Goal: Information Seeking & Learning: Find specific fact

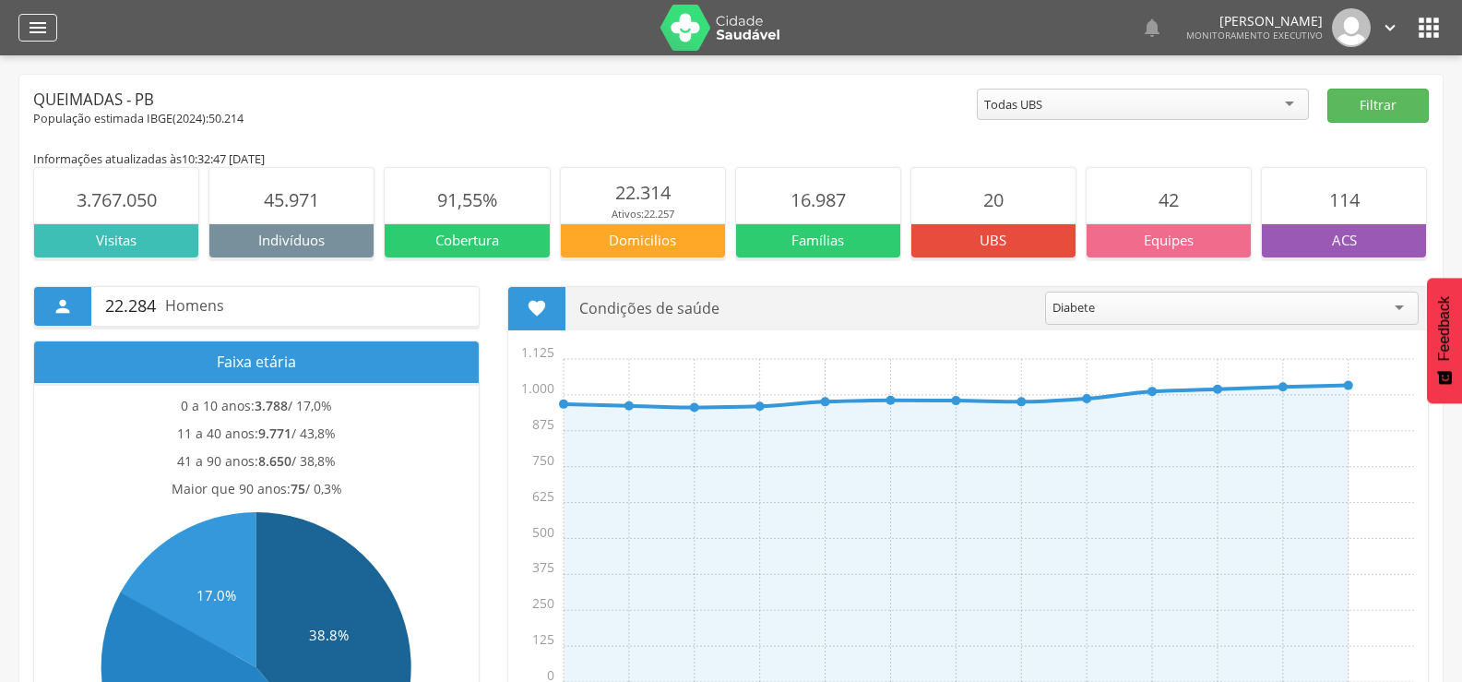
click at [42, 37] on icon "" at bounding box center [38, 28] width 22 height 22
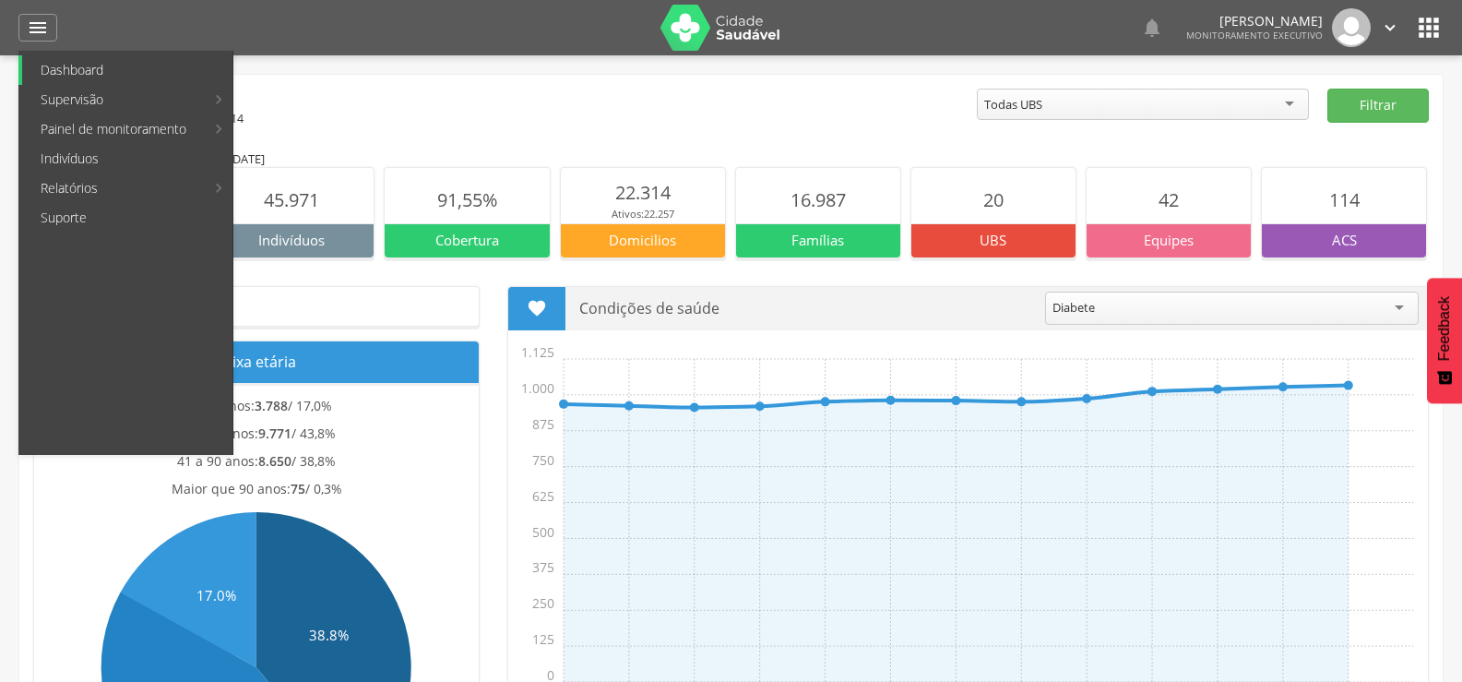
click at [55, 73] on link "Dashboard" at bounding box center [127, 70] width 210 height 30
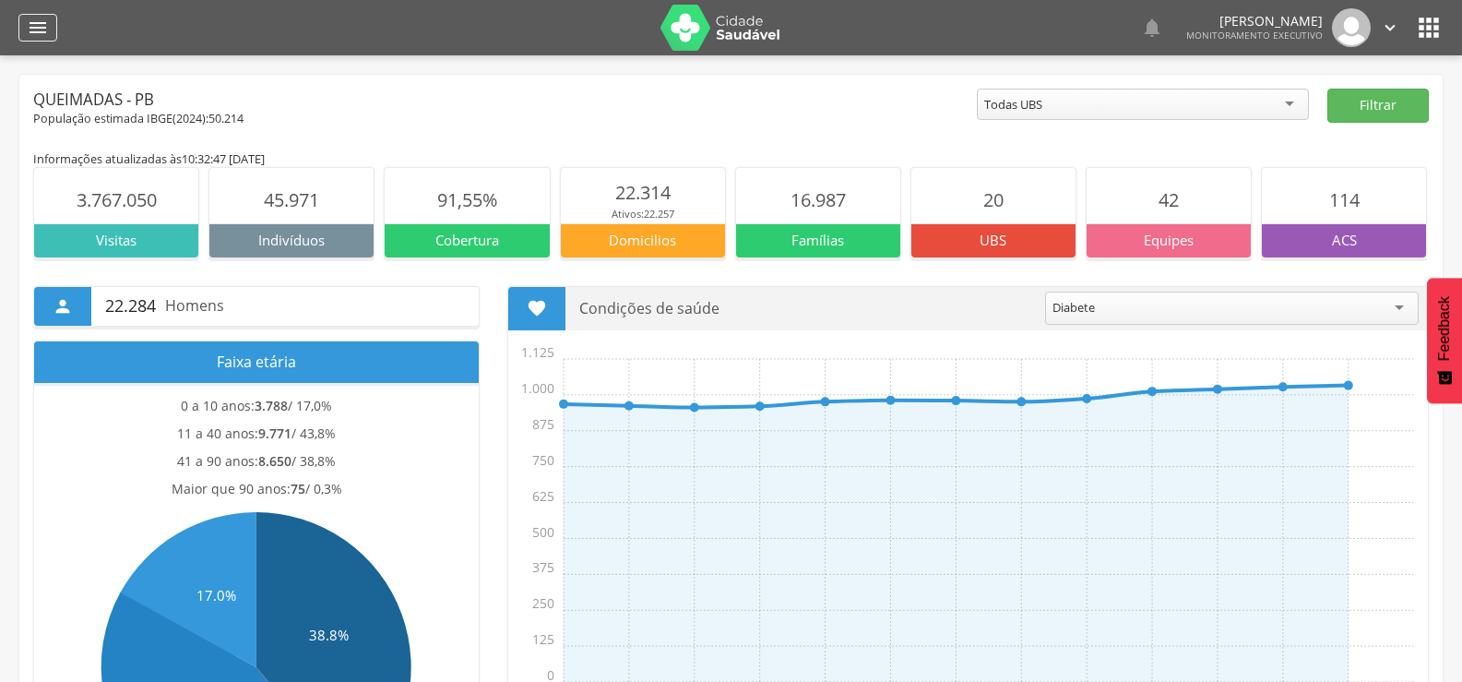
click at [51, 32] on div "" at bounding box center [37, 28] width 39 height 28
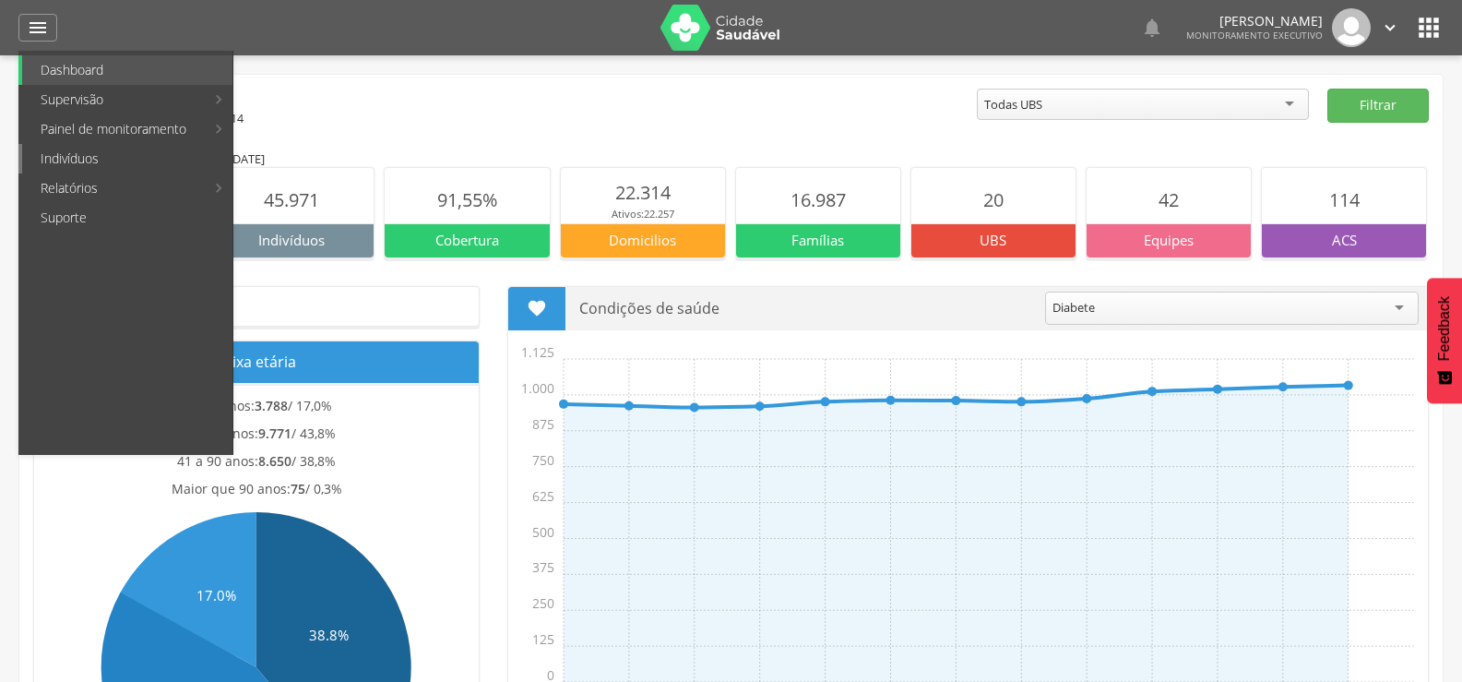
click at [51, 153] on link "Indivíduos" at bounding box center [127, 159] width 210 height 30
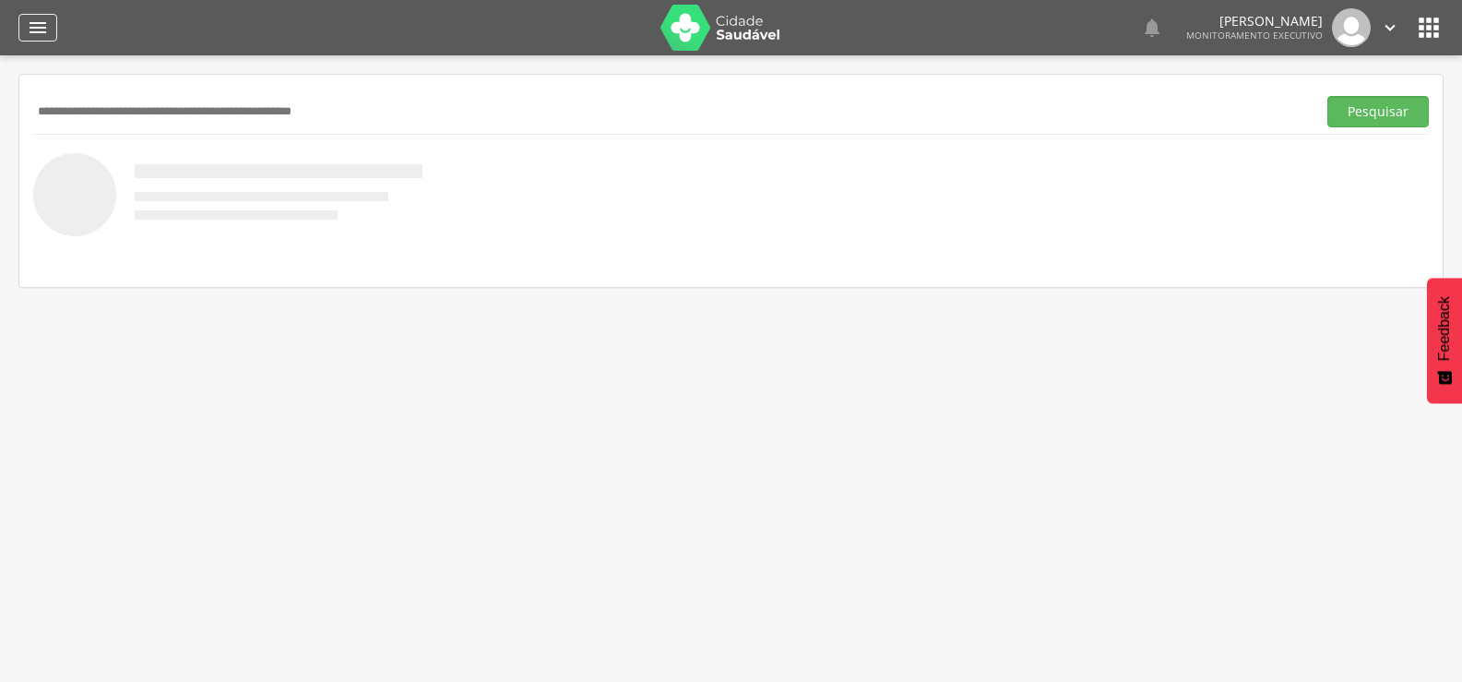
click at [48, 34] on icon "" at bounding box center [38, 28] width 22 height 22
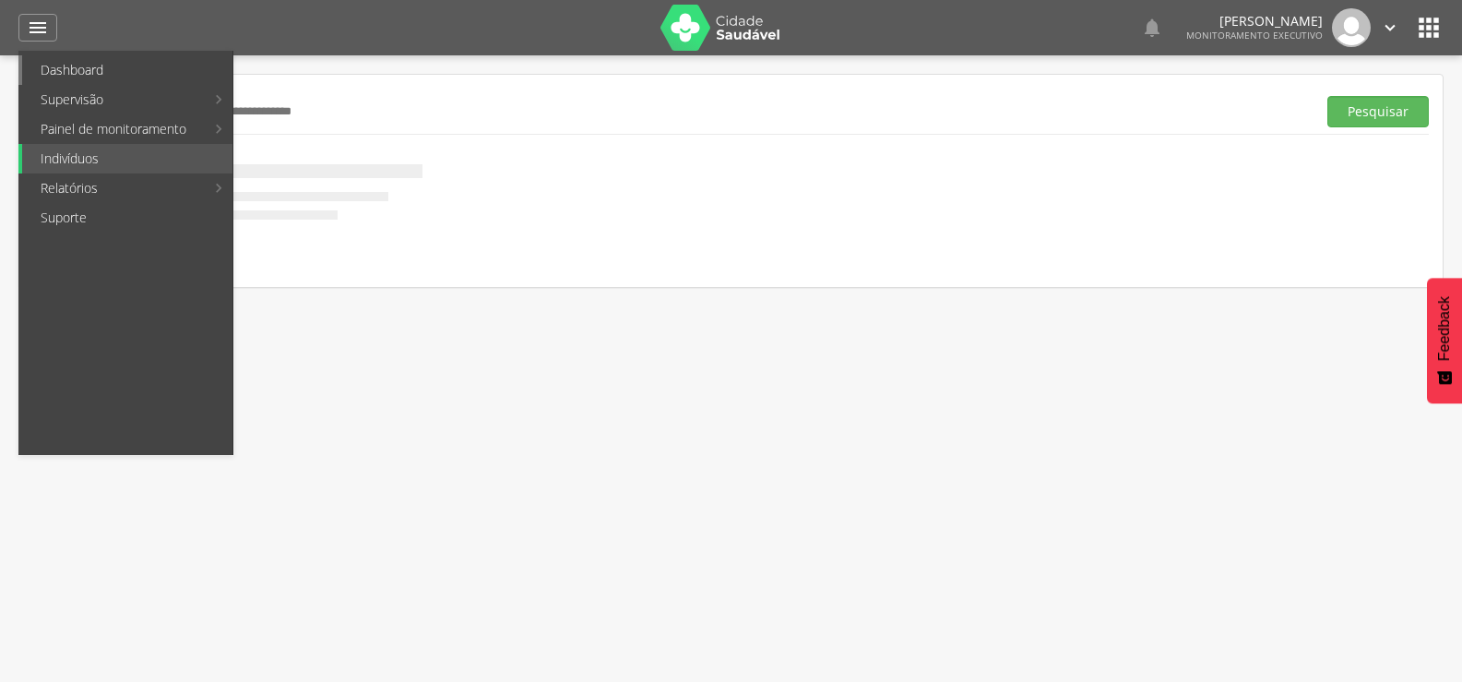
click at [57, 67] on link "Dashboard" at bounding box center [127, 70] width 210 height 30
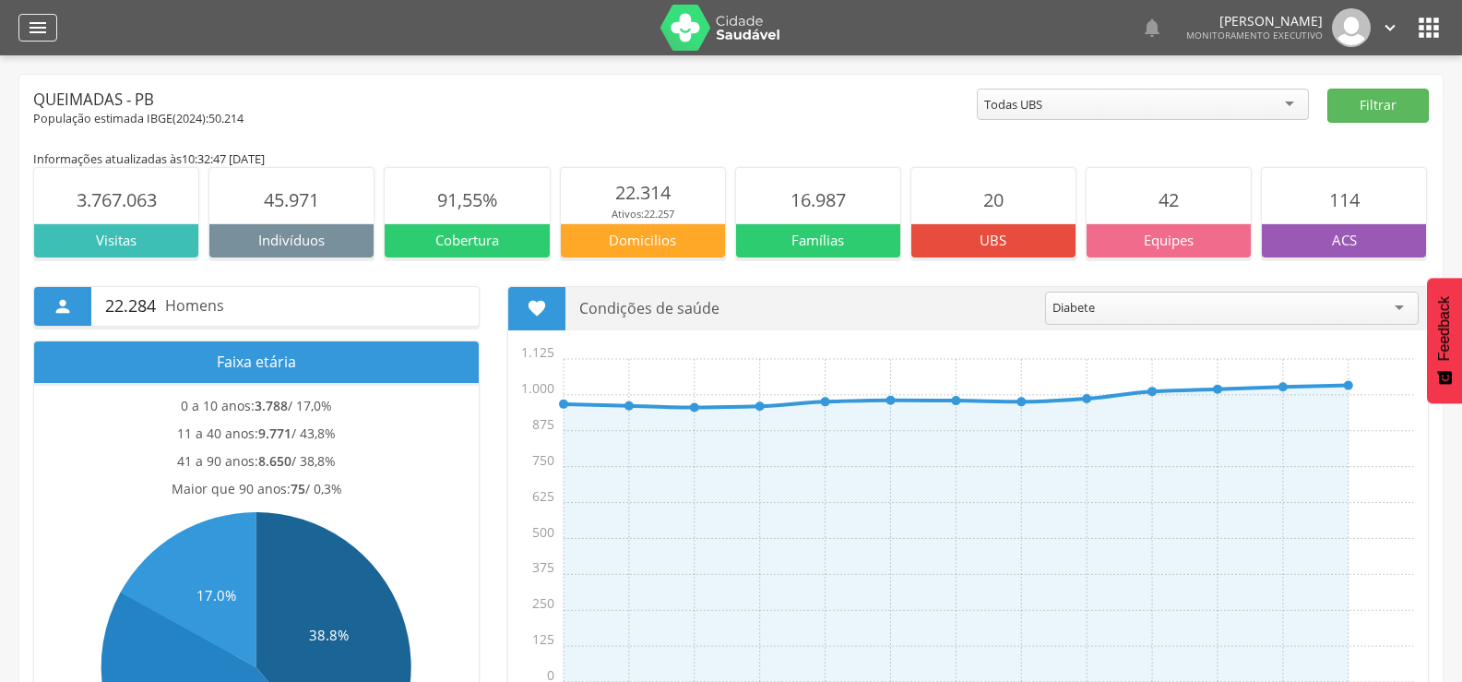
click at [43, 32] on icon "" at bounding box center [38, 28] width 22 height 22
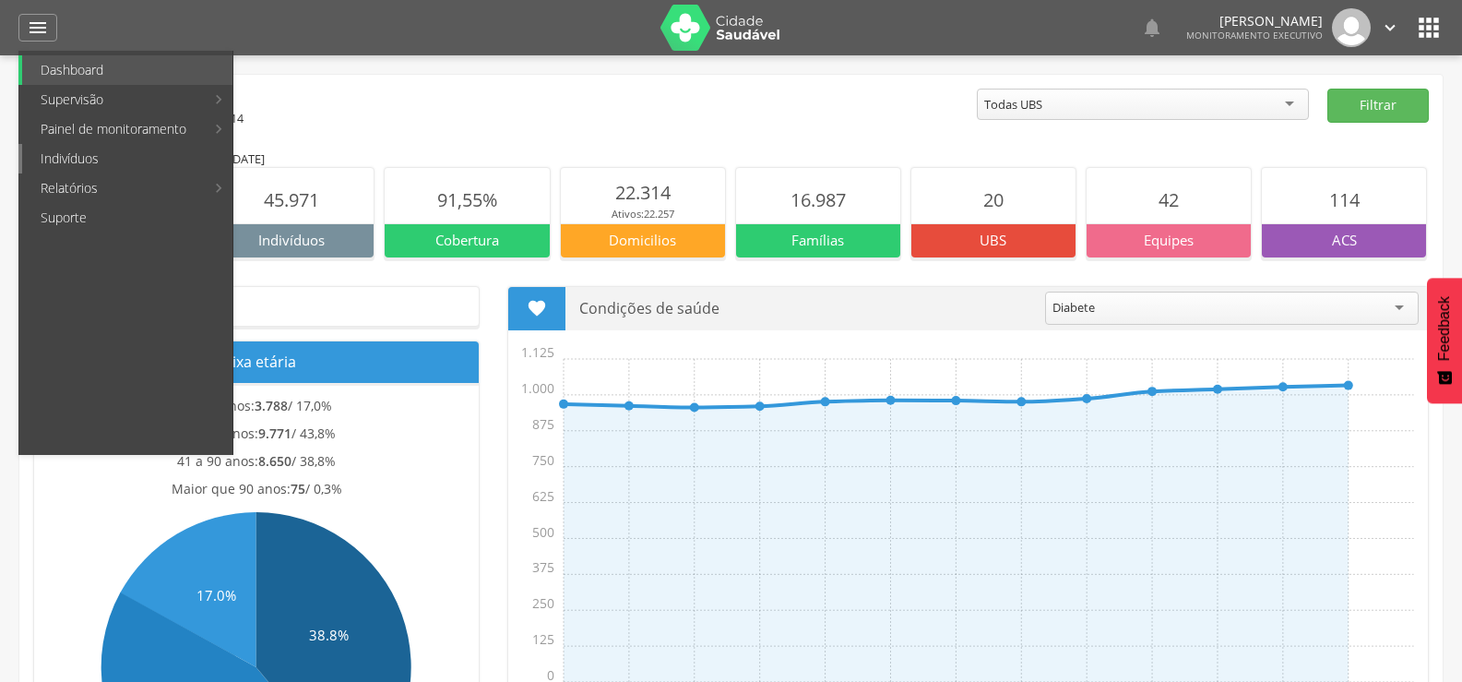
click at [55, 156] on link "Indivíduos" at bounding box center [127, 159] width 210 height 30
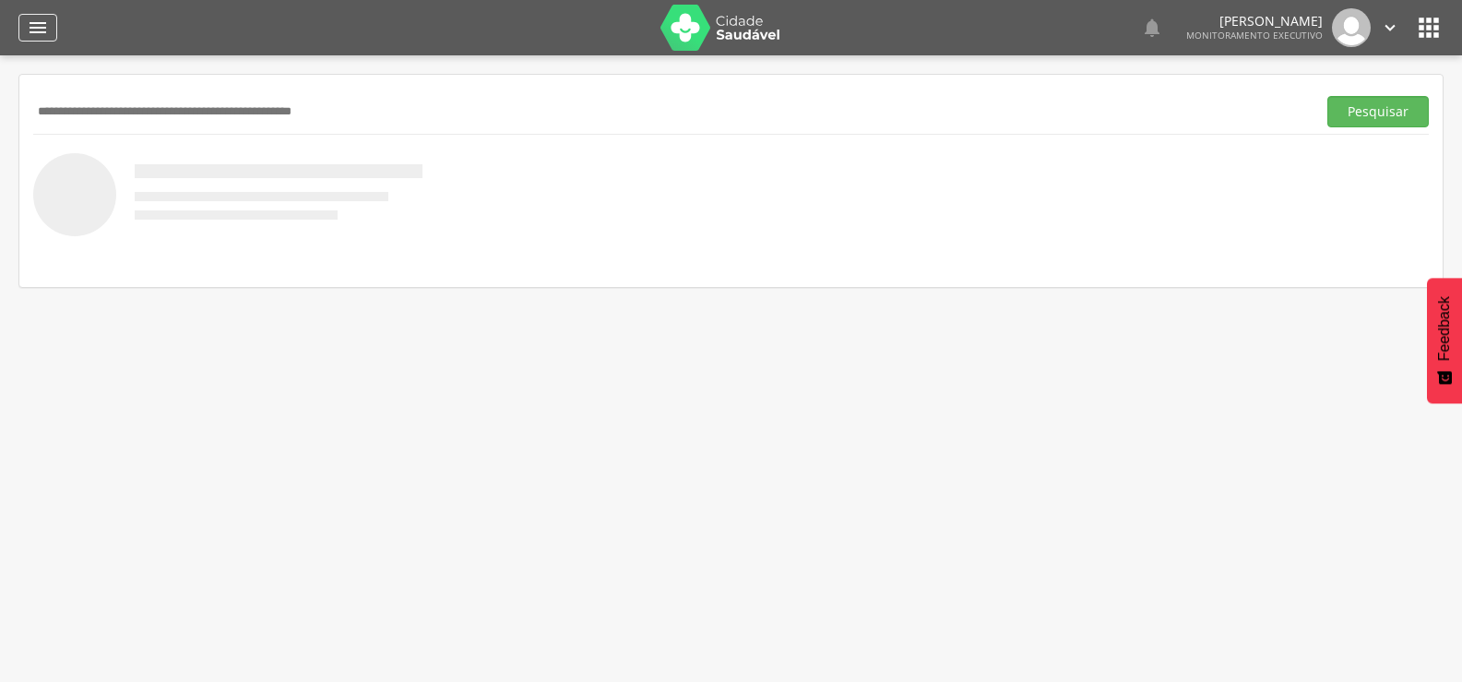
click at [43, 33] on icon "" at bounding box center [38, 28] width 22 height 22
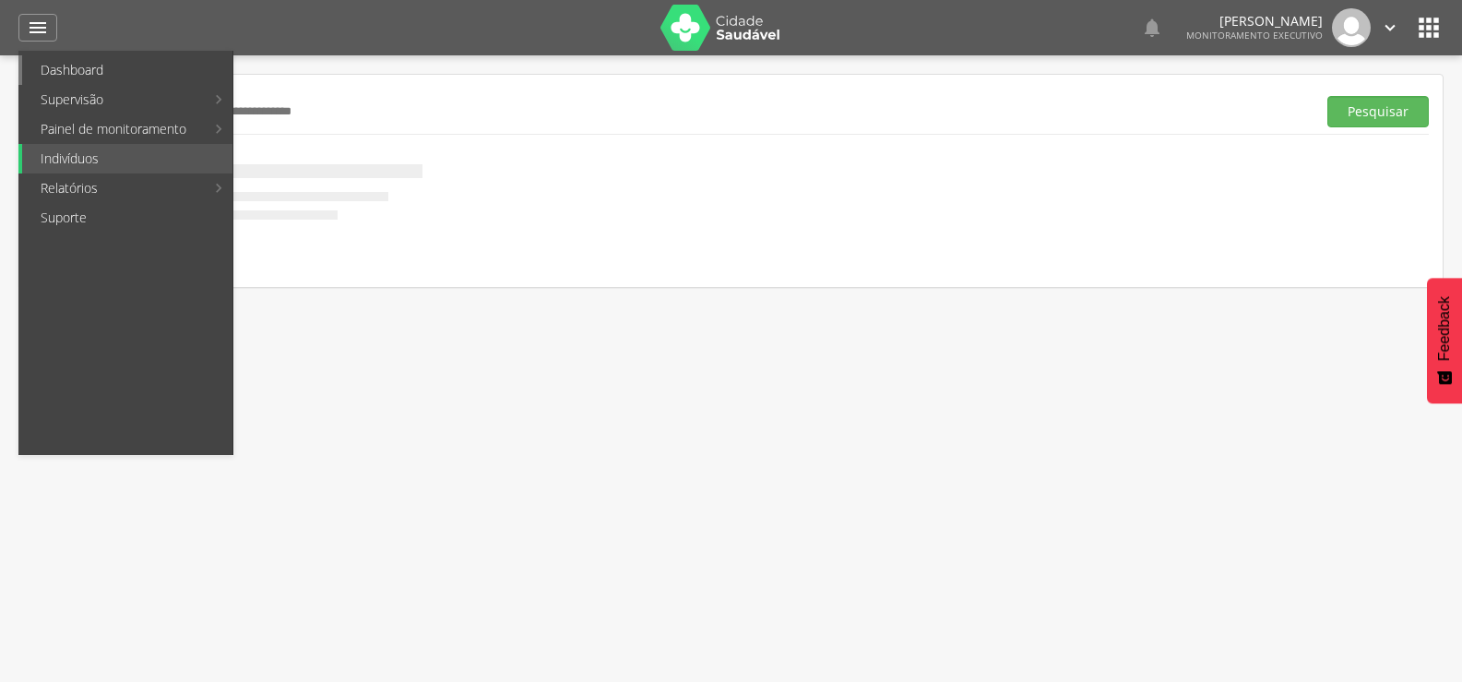
click at [49, 66] on link "Dashboard" at bounding box center [127, 70] width 210 height 30
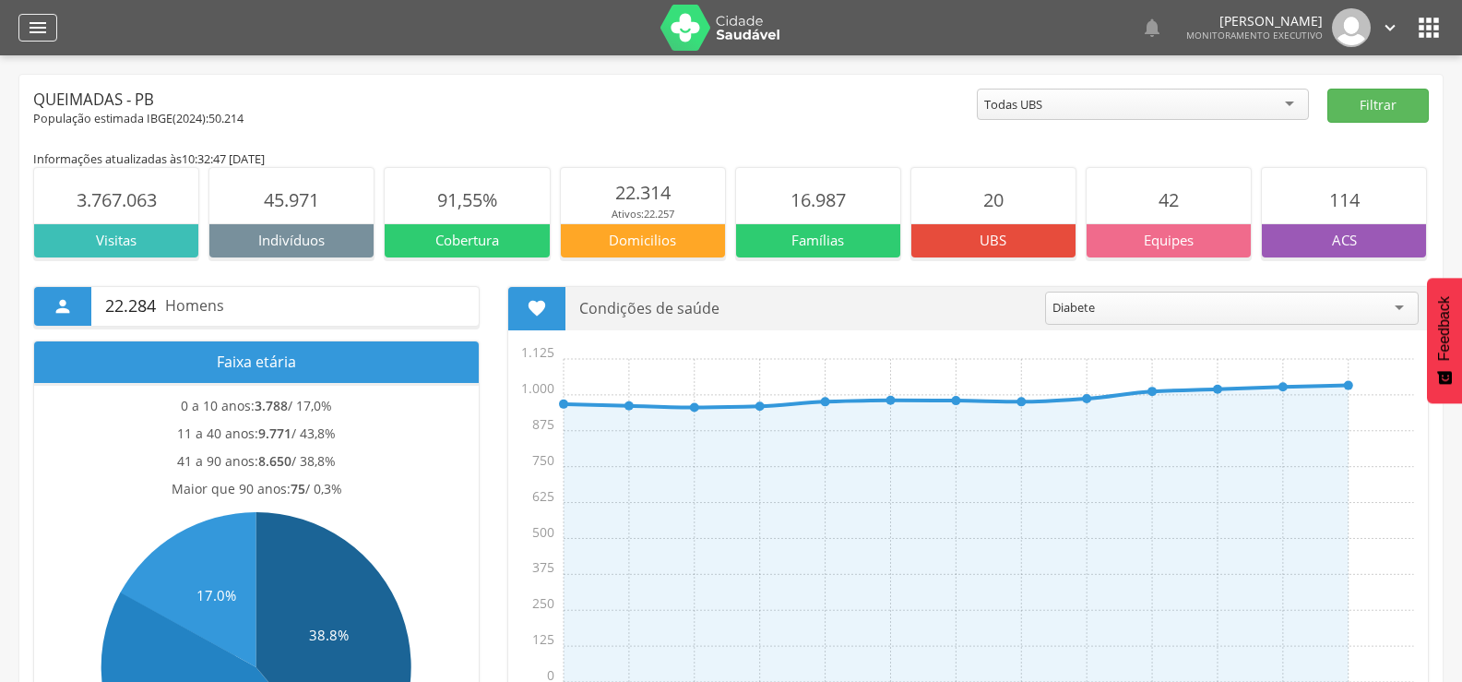
drag, startPoint x: 47, startPoint y: 27, endPoint x: 45, endPoint y: 51, distance: 24.1
click at [47, 28] on icon "" at bounding box center [38, 28] width 22 height 22
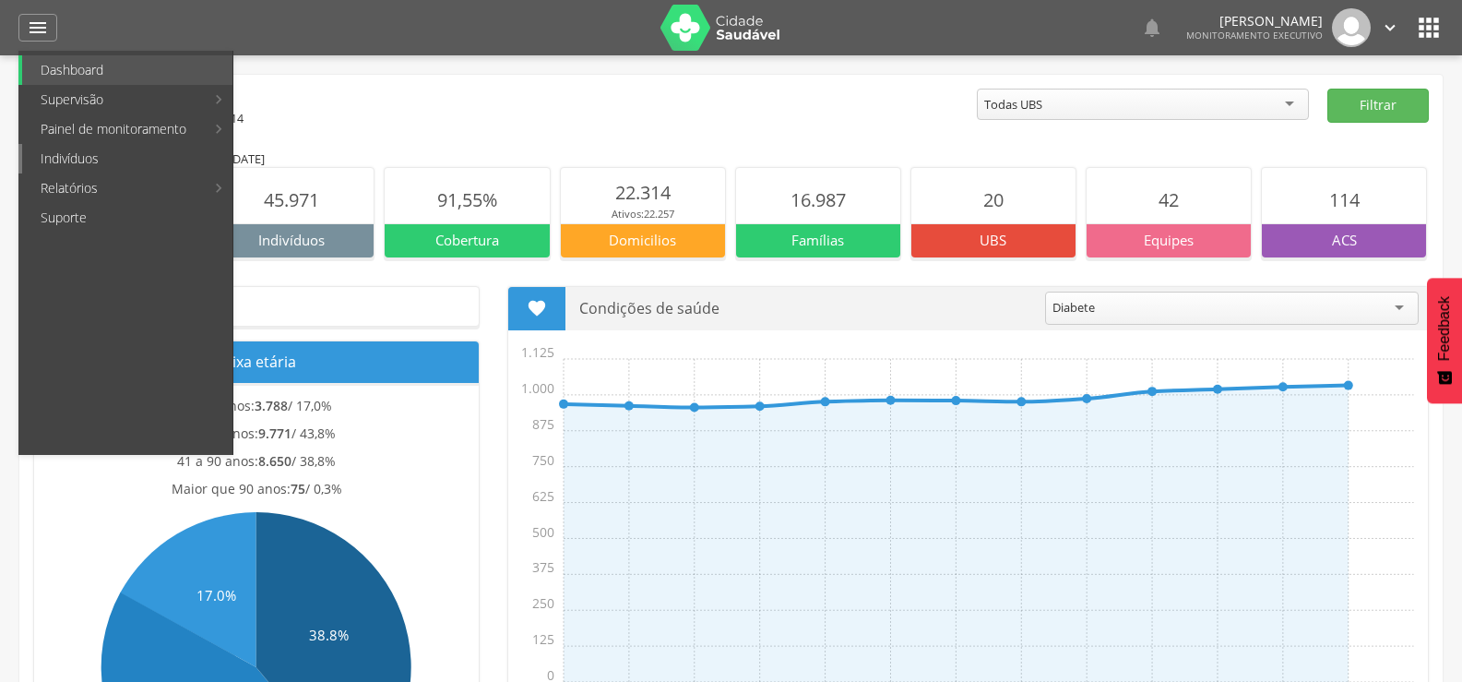
click at [65, 159] on link "Indivíduos" at bounding box center [127, 159] width 210 height 30
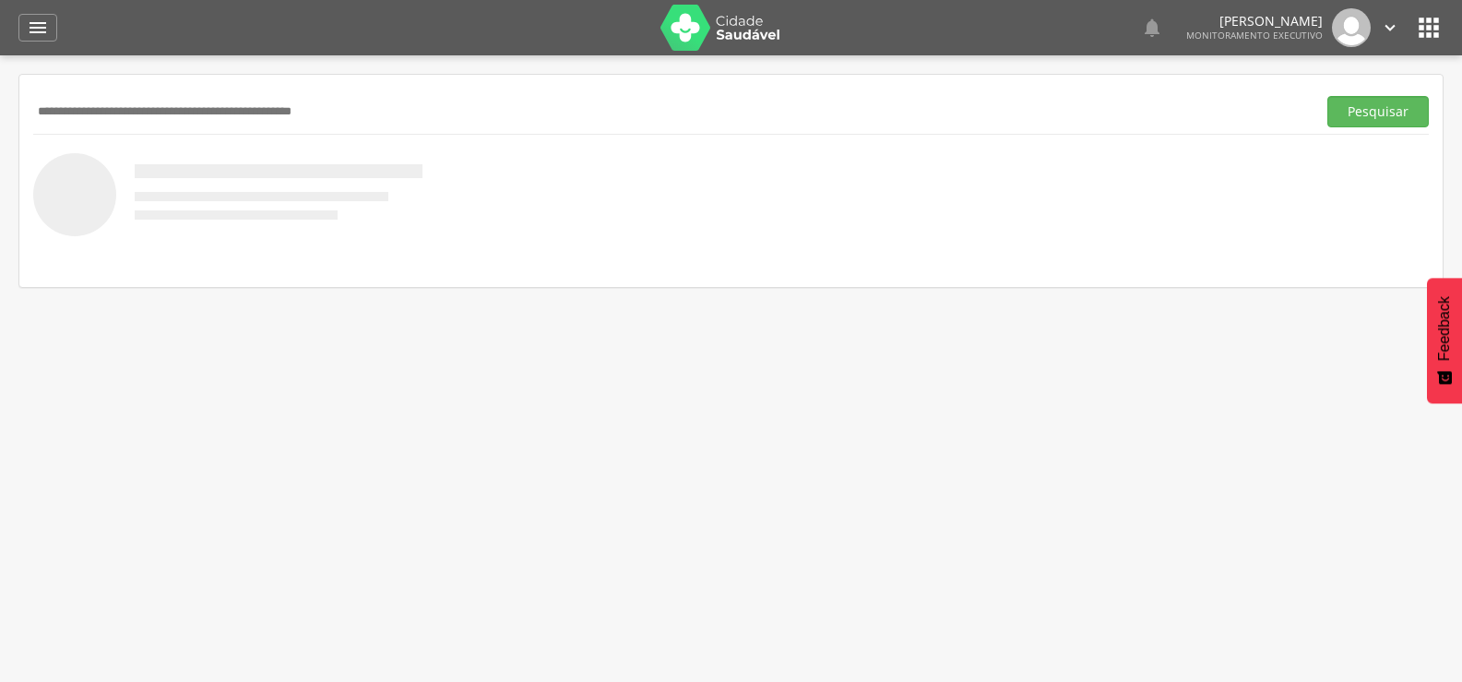
paste input "**********"
type input "**********"
click at [1327, 96] on button "Pesquisar" at bounding box center [1377, 111] width 101 height 31
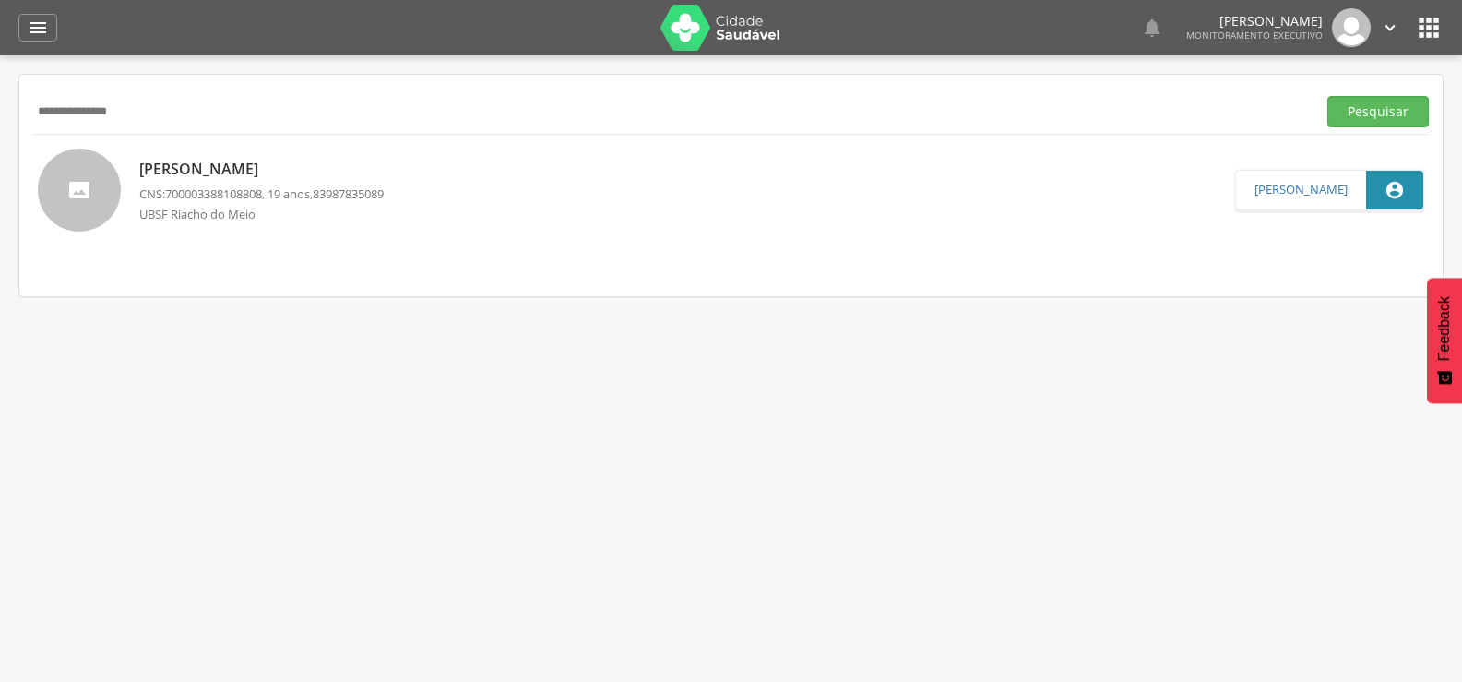
click at [219, 193] on span "700003388108808" at bounding box center [213, 193] width 97 height 17
type input "**********"
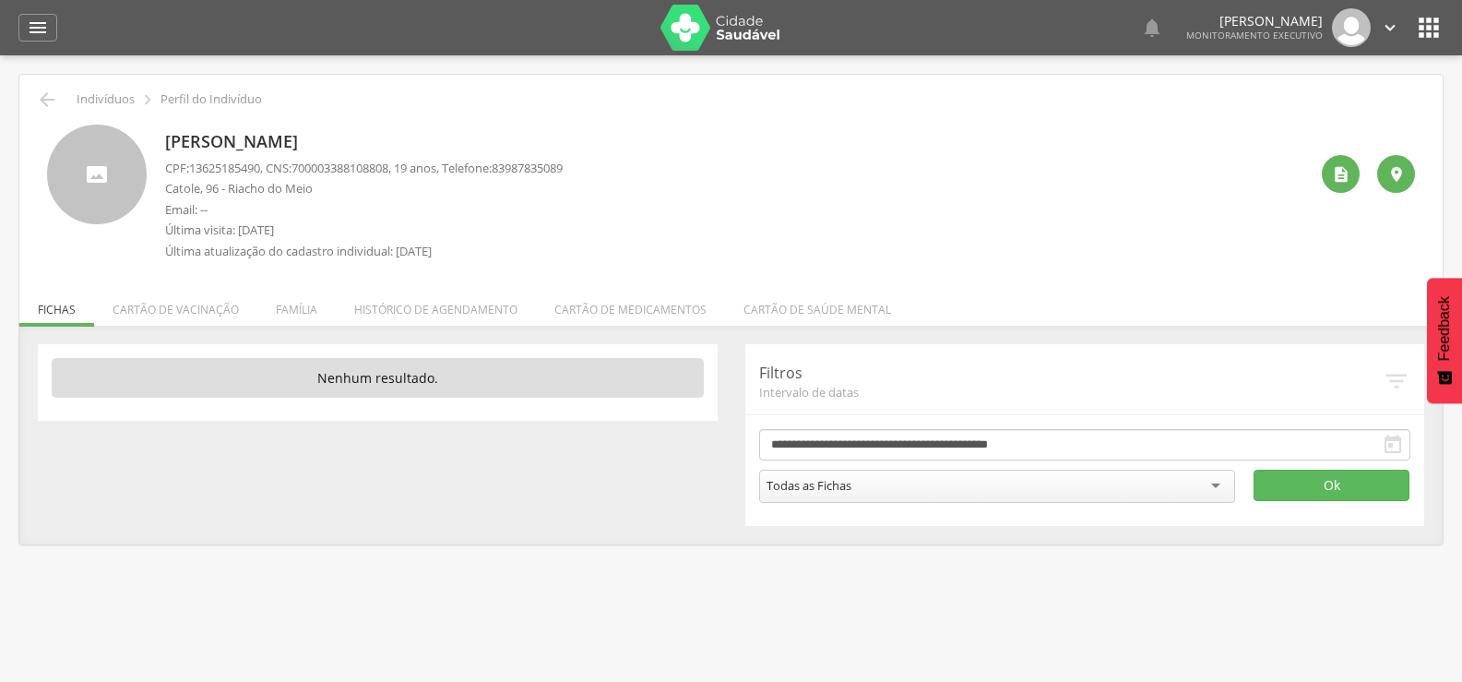
click at [293, 298] on li "Família" at bounding box center [296, 304] width 78 height 43
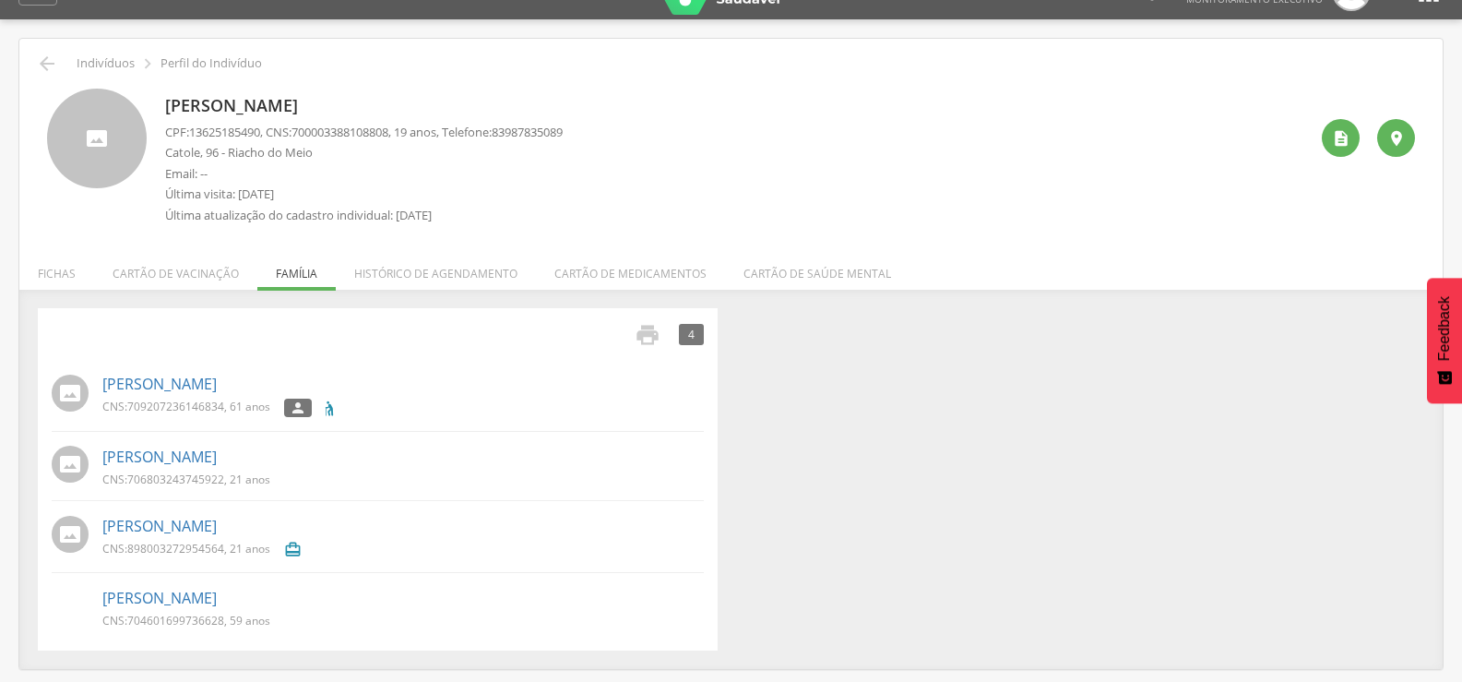
scroll to position [55, 0]
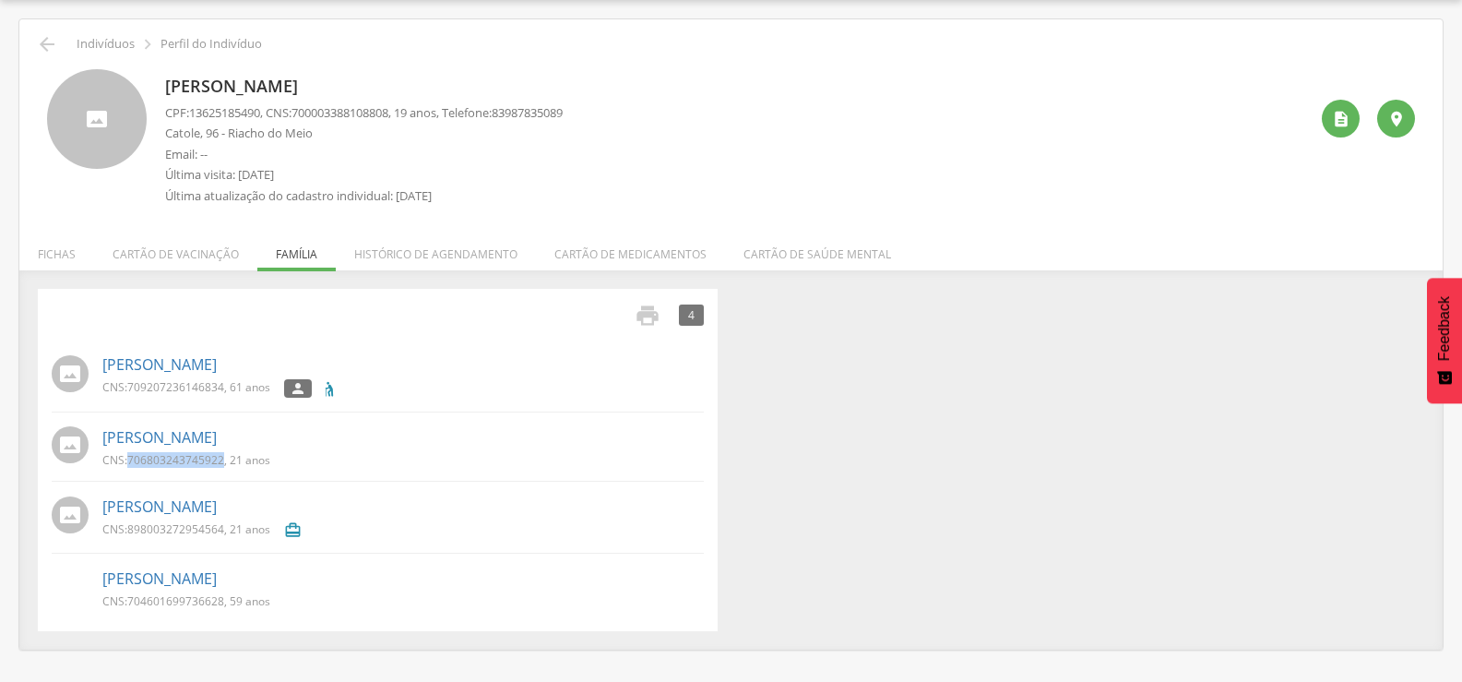
drag, startPoint x: 132, startPoint y: 463, endPoint x: 222, endPoint y: 463, distance: 90.4
click at [222, 463] on span "706803243745922" at bounding box center [175, 460] width 97 height 16
copy span "706803243745922"
drag, startPoint x: 131, startPoint y: 605, endPoint x: 225, endPoint y: 601, distance: 94.2
click at [225, 601] on p "CNS: 704601699736628 , 59 anos" at bounding box center [186, 601] width 168 height 16
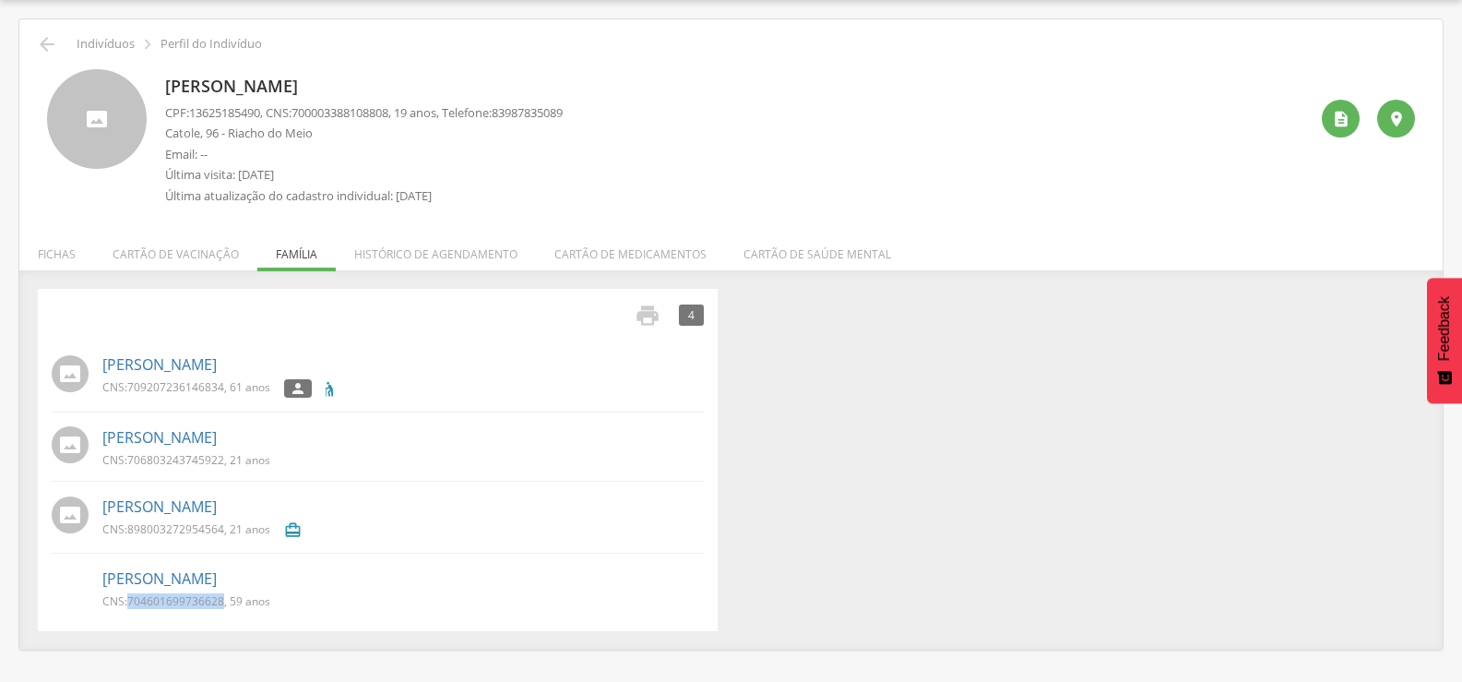
copy span "704601699736628"
click at [54, 42] on icon "" at bounding box center [47, 44] width 22 height 22
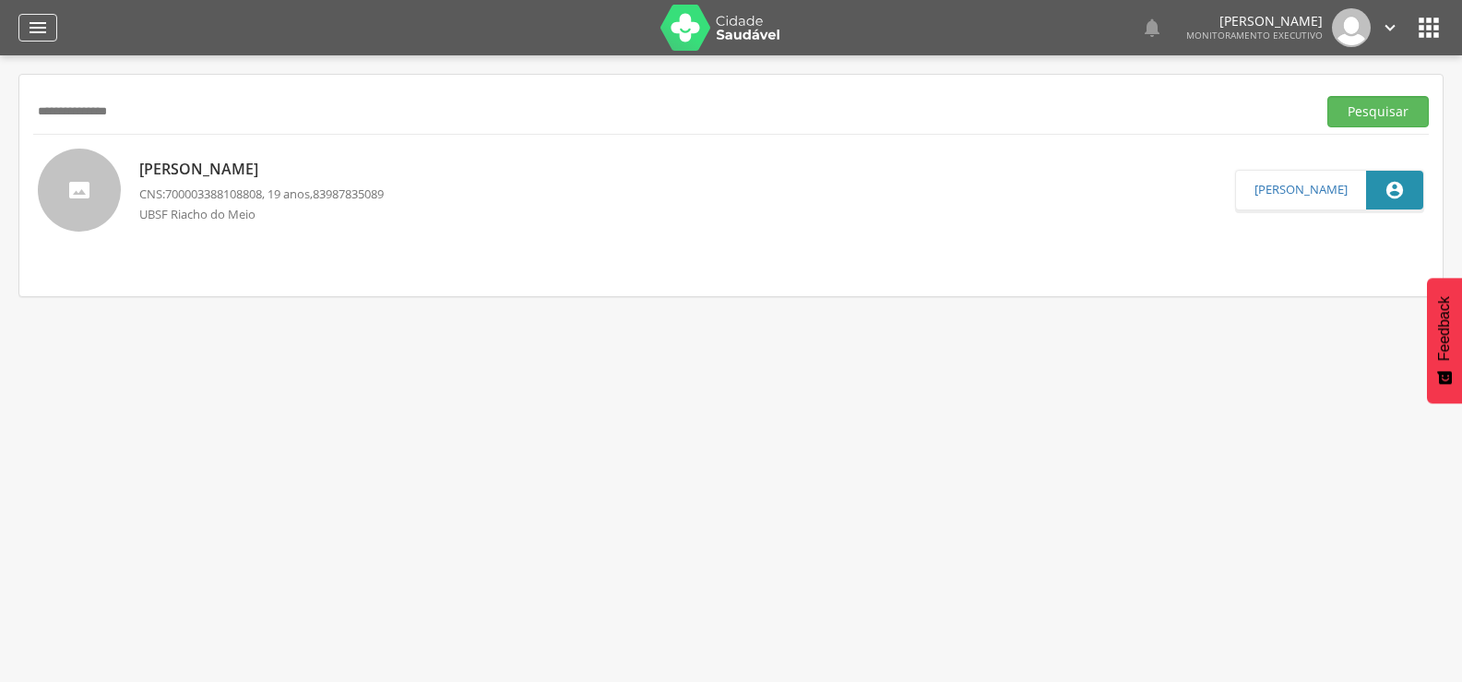
click at [47, 30] on icon "" at bounding box center [38, 28] width 22 height 22
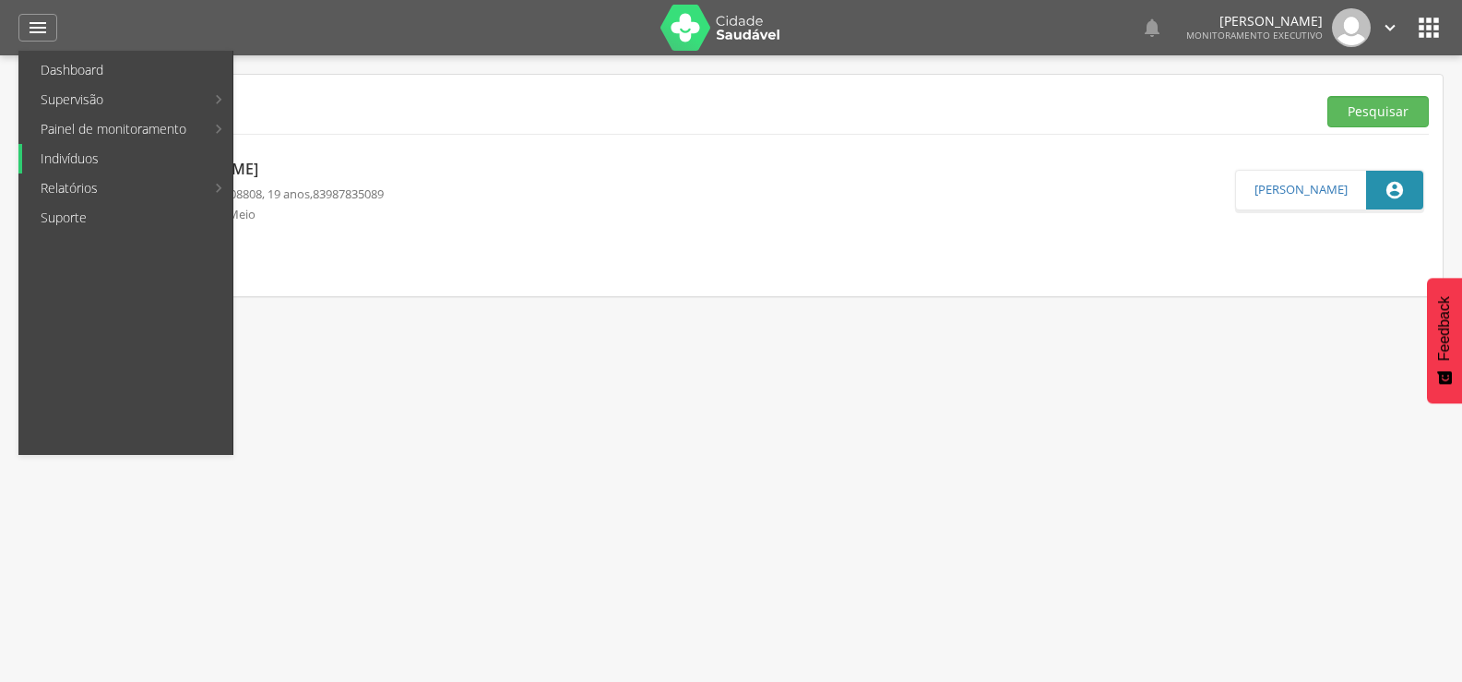
click at [68, 162] on link "Indivíduos" at bounding box center [127, 159] width 210 height 30
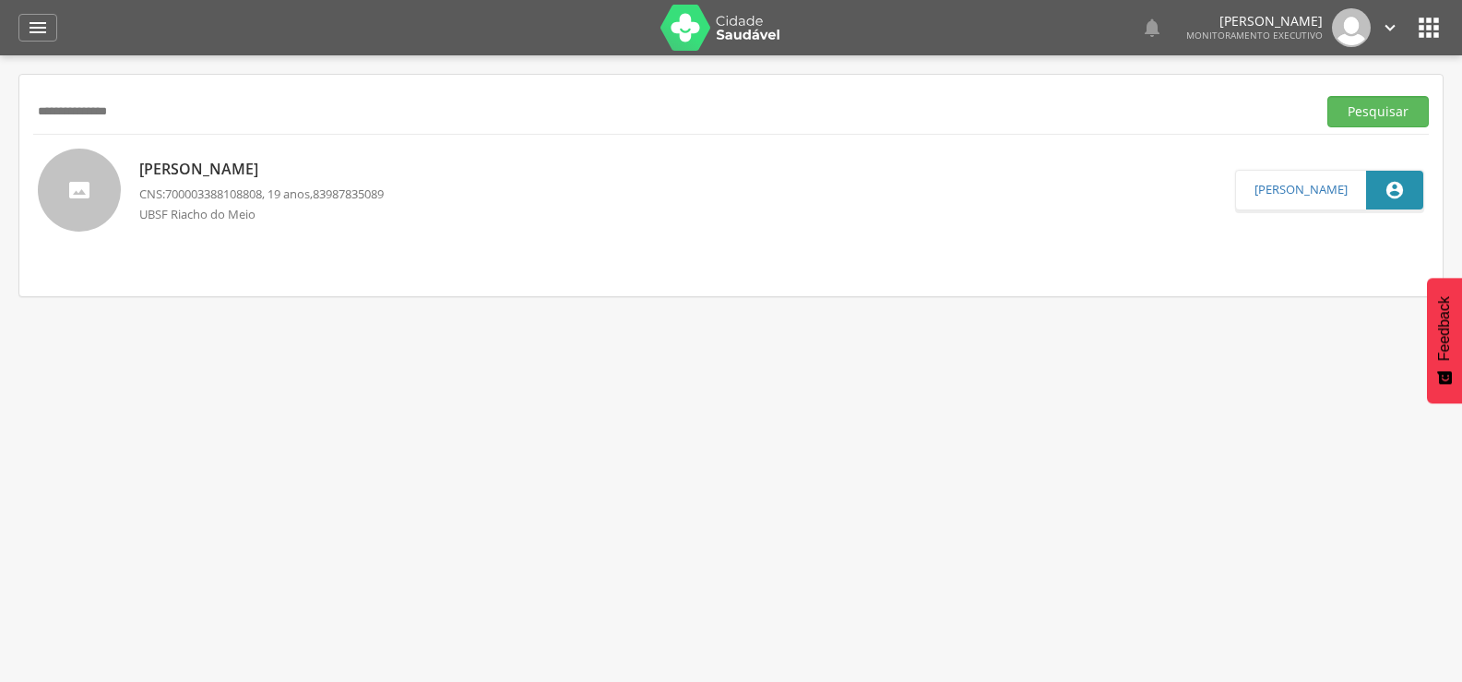
click at [74, 114] on input "**********" at bounding box center [671, 111] width 1276 height 31
paste input "text"
type input "**********"
click at [1327, 96] on button "Pesquisar" at bounding box center [1377, 111] width 101 height 31
